Goal: Task Accomplishment & Management: Manage account settings

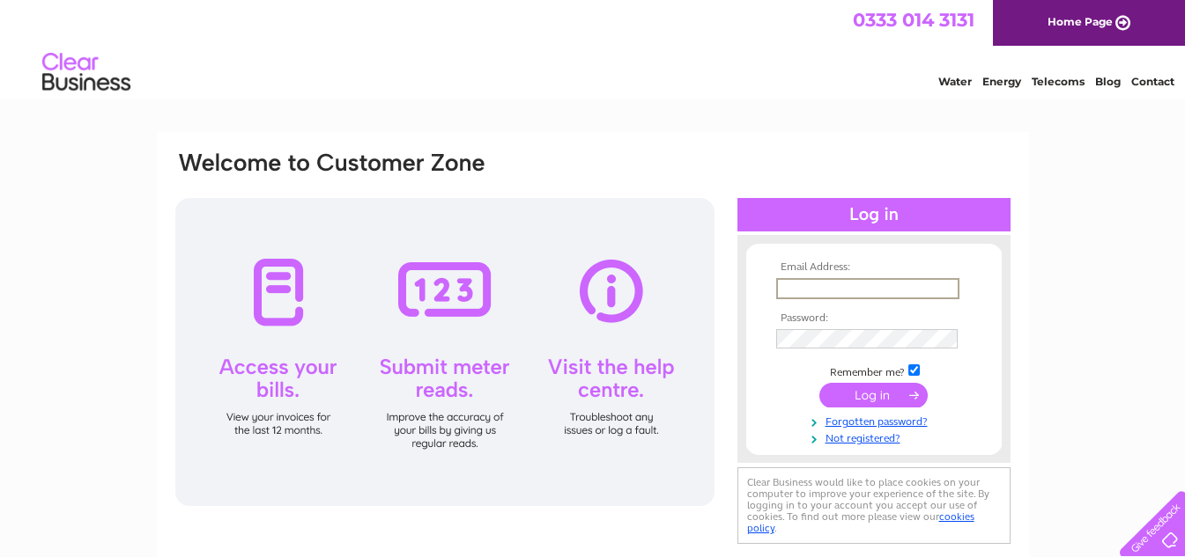
click at [813, 291] on input "text" at bounding box center [867, 288] width 183 height 21
type input "[EMAIL_ADDRESS][DOMAIN_NAME]"
click at [877, 390] on input "submit" at bounding box center [873, 393] width 108 height 25
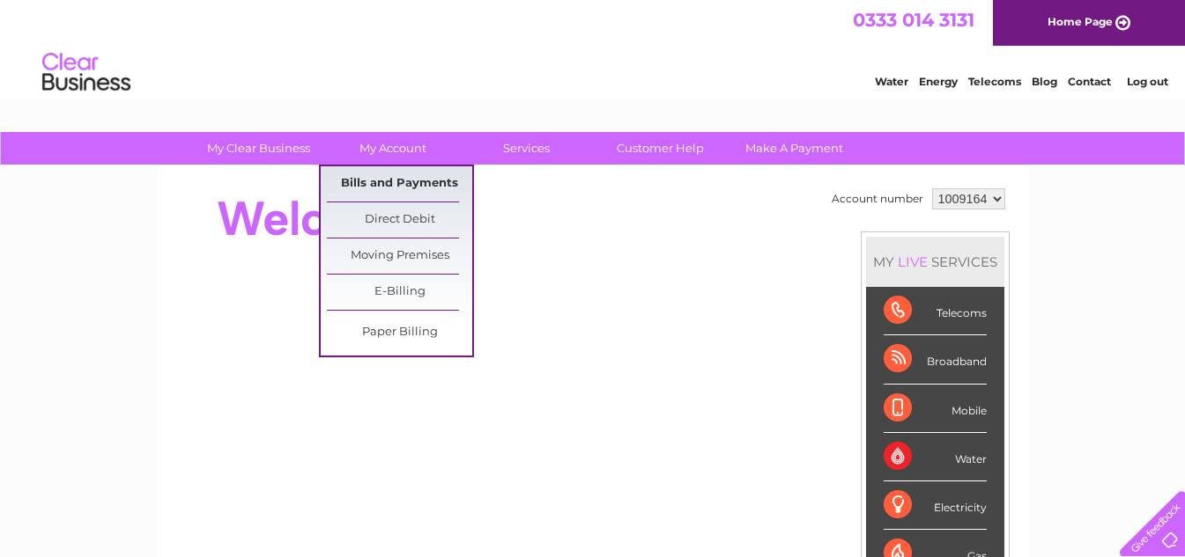
click at [389, 177] on link "Bills and Payments" at bounding box center [399, 183] width 145 height 35
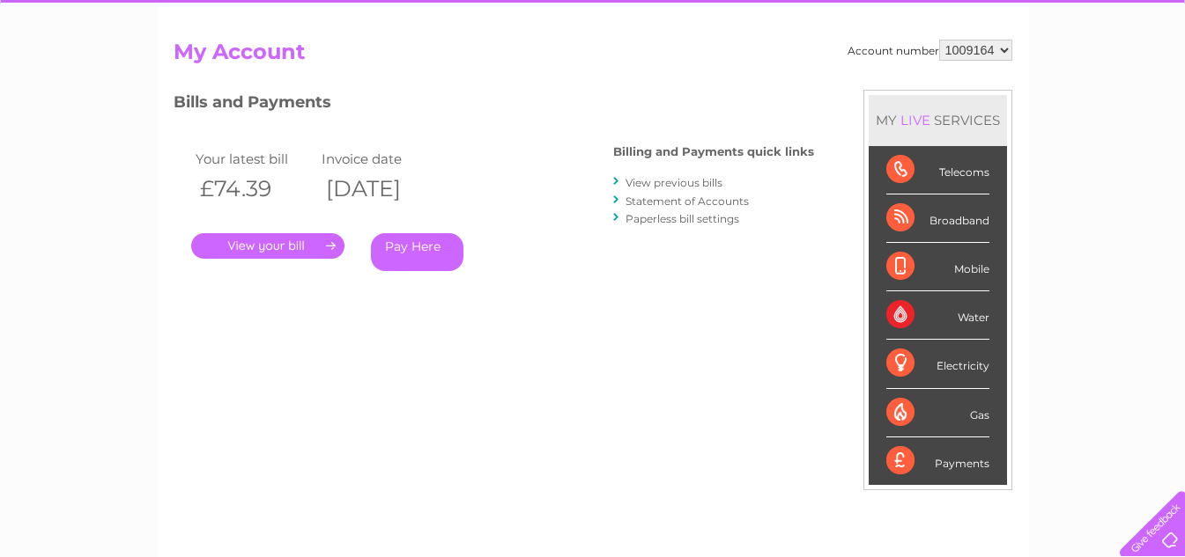
scroll to position [176, 0]
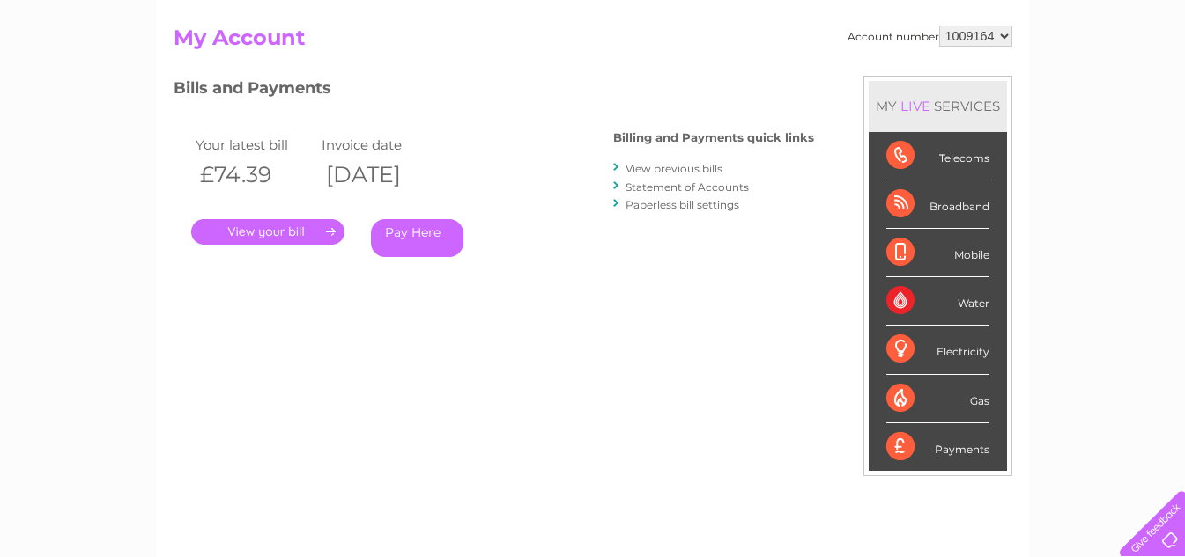
click at [265, 228] on link "." at bounding box center [267, 232] width 153 height 26
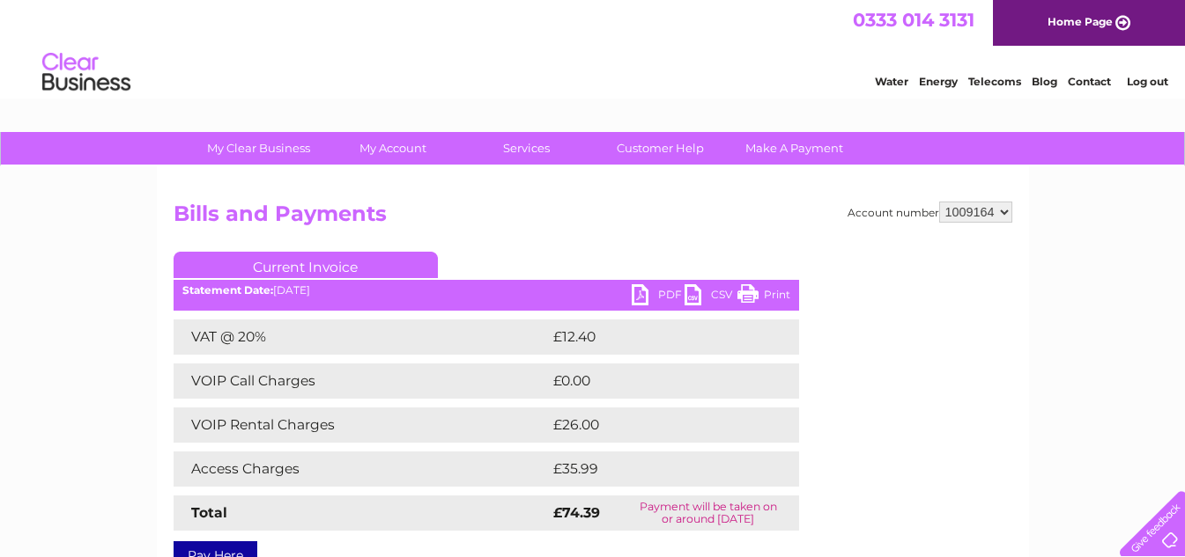
click at [750, 292] on link "Print" at bounding box center [763, 297] width 53 height 26
